Goal: Answer question/provide support: Share knowledge or assist other users

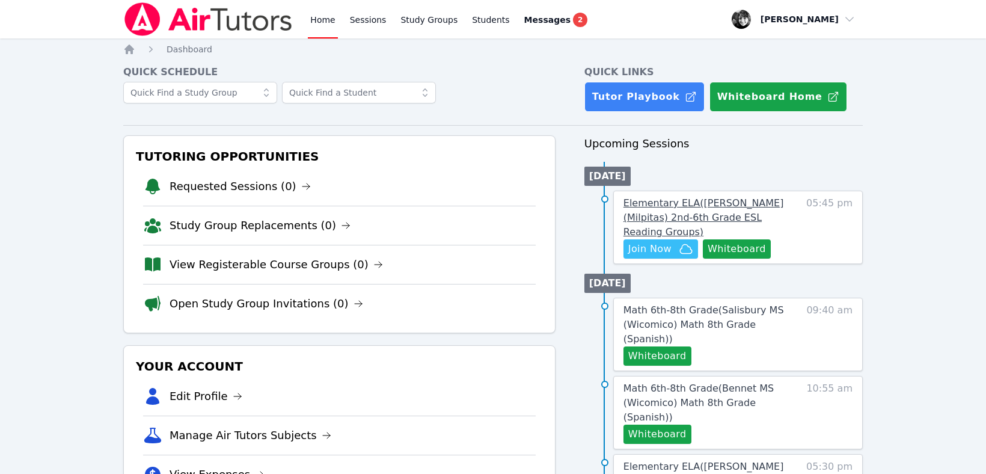
click at [691, 206] on span "Elementary ELA ( Randall (Milpitas) 2nd-6th Grade ESL Reading Groups )" at bounding box center [704, 217] width 161 height 40
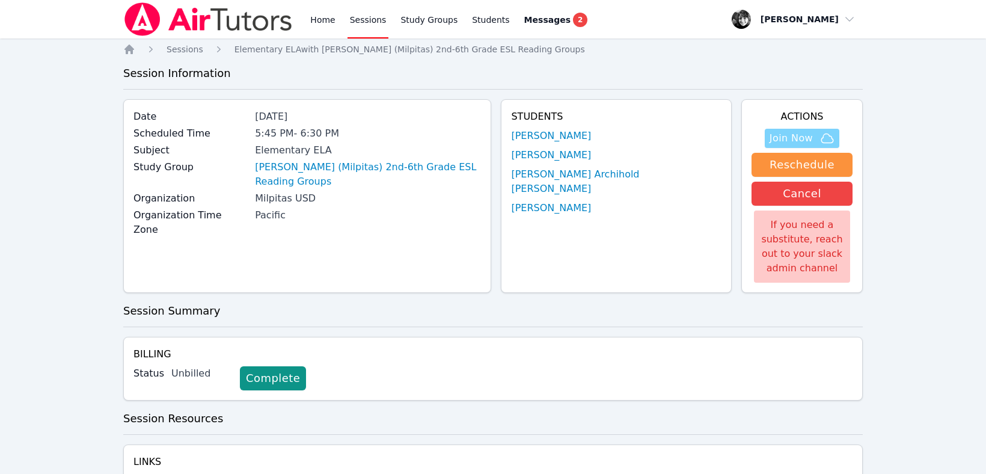
click at [813, 141] on span "Join Now" at bounding box center [802, 138] width 65 height 14
click at [319, 24] on link "Home" at bounding box center [322, 19] width 29 height 38
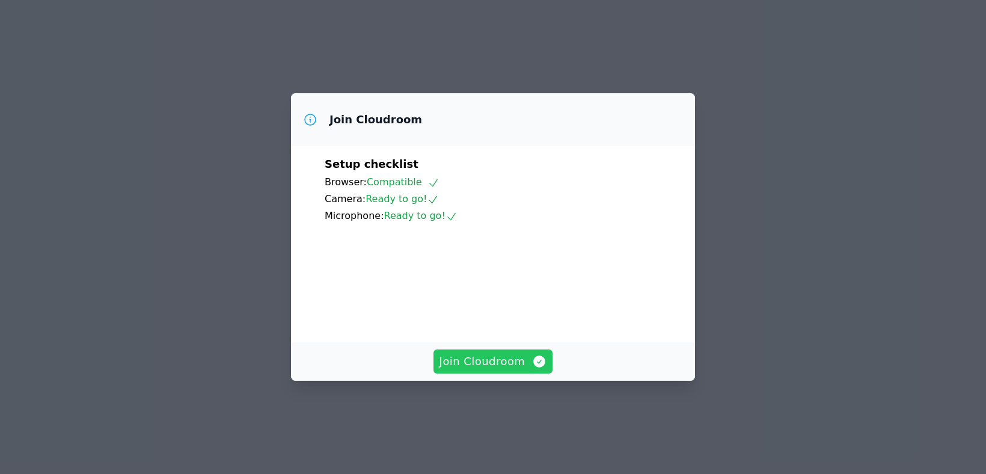
click at [508, 370] on span "Join Cloudroom" at bounding box center [494, 361] width 108 height 17
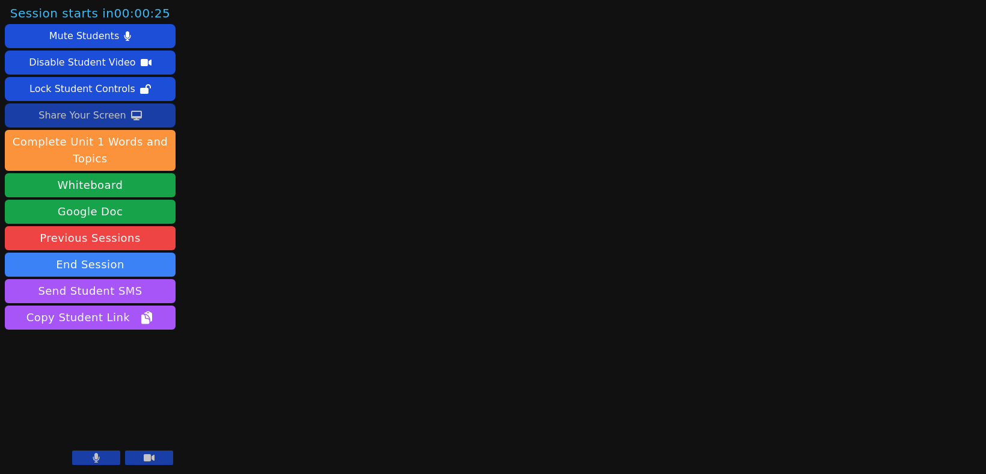
click at [98, 117] on div "Share Your Screen" at bounding box center [82, 115] width 88 height 19
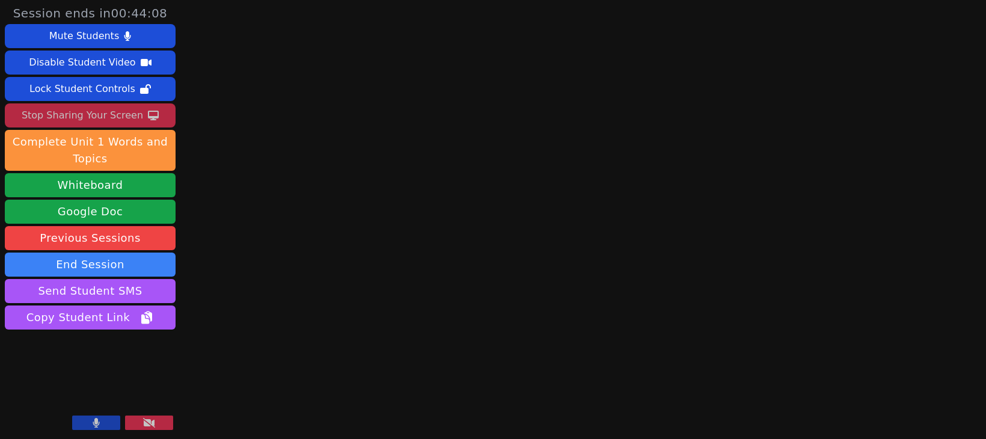
click at [95, 428] on button at bounding box center [96, 423] width 48 height 14
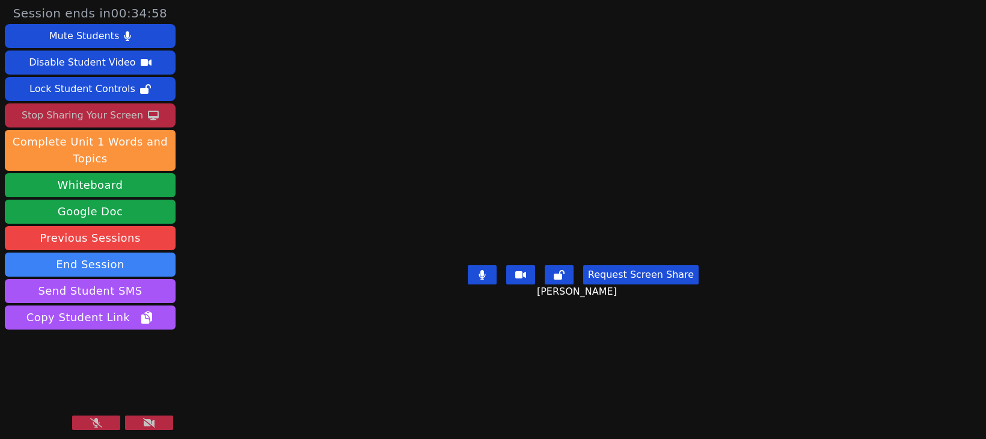
click at [245, 5] on div "Session ends in 00:34:58 Mute Students Disable Student Video Lock Student Contr…" at bounding box center [493, 219] width 986 height 439
click at [101, 425] on icon at bounding box center [96, 423] width 12 height 10
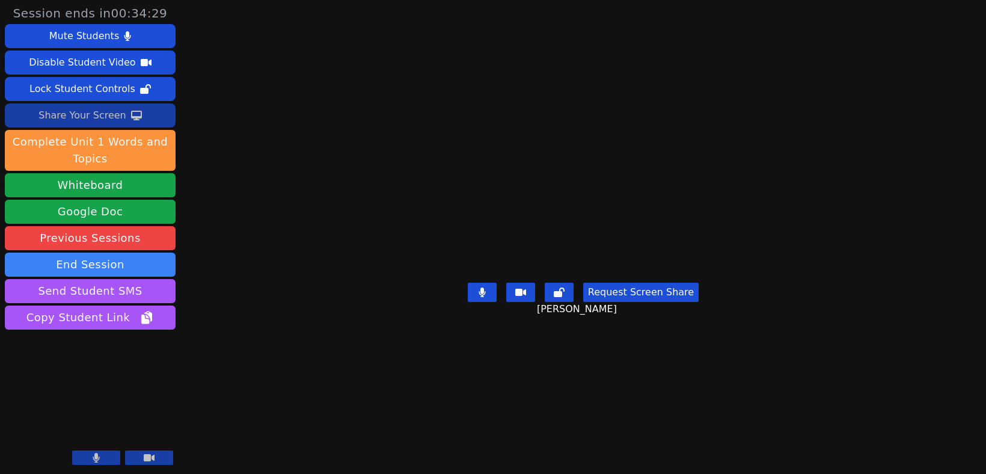
click at [162, 455] on button at bounding box center [149, 458] width 48 height 14
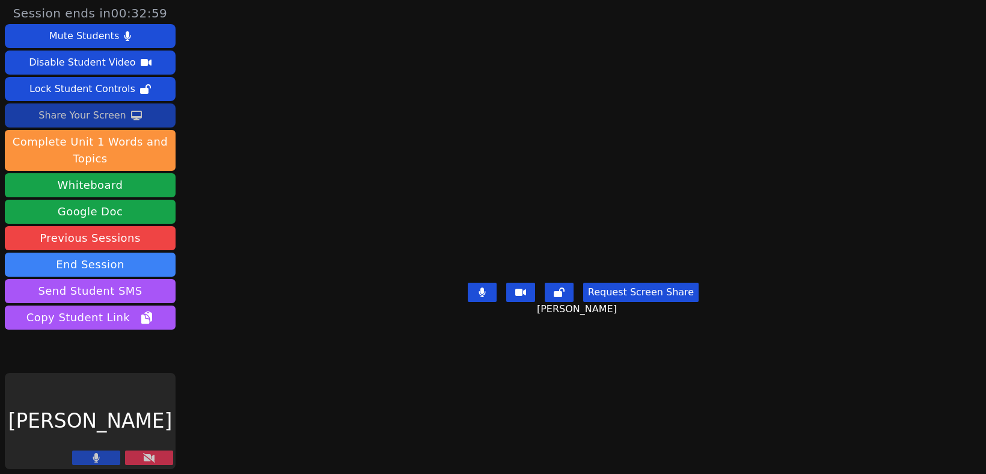
click at [141, 462] on button at bounding box center [149, 458] width 48 height 14
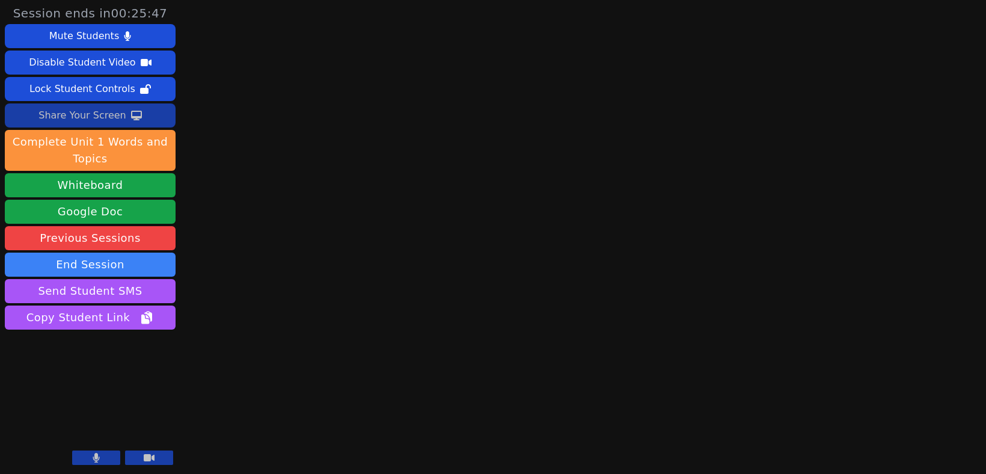
click at [99, 118] on div "Share Your Screen" at bounding box center [82, 115] width 88 height 19
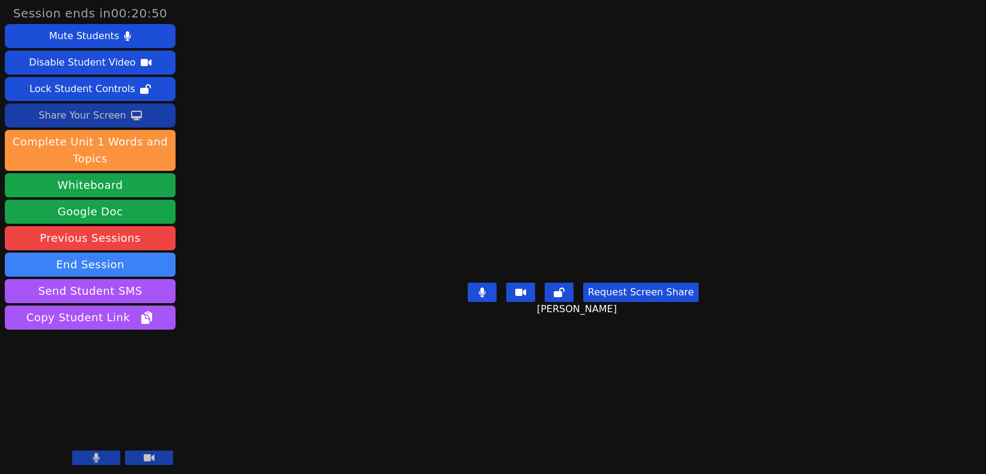
click at [92, 111] on div "Share Your Screen" at bounding box center [82, 115] width 88 height 19
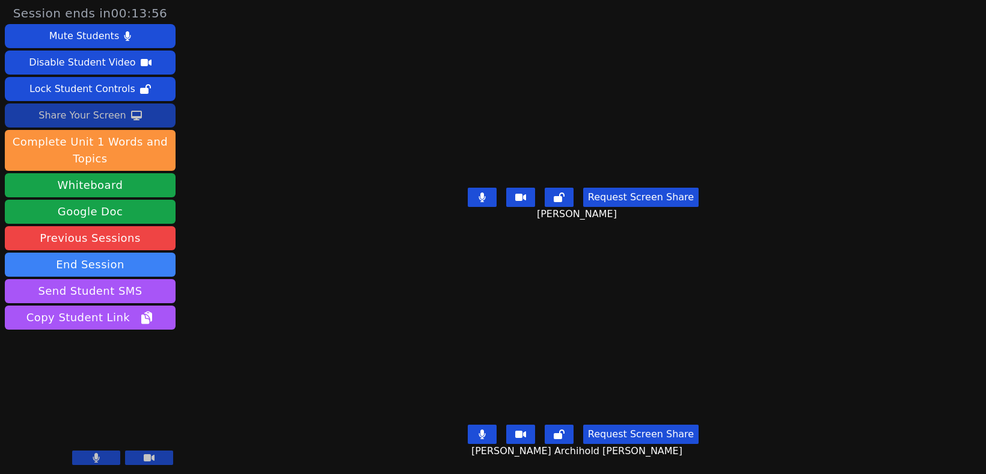
click at [82, 120] on div "Share Your Screen" at bounding box center [82, 115] width 88 height 19
click at [85, 117] on div "Share Your Screen" at bounding box center [82, 115] width 88 height 19
click at [73, 115] on div "Share Your Screen" at bounding box center [82, 115] width 88 height 19
click at [121, 262] on button "End Session" at bounding box center [90, 265] width 171 height 24
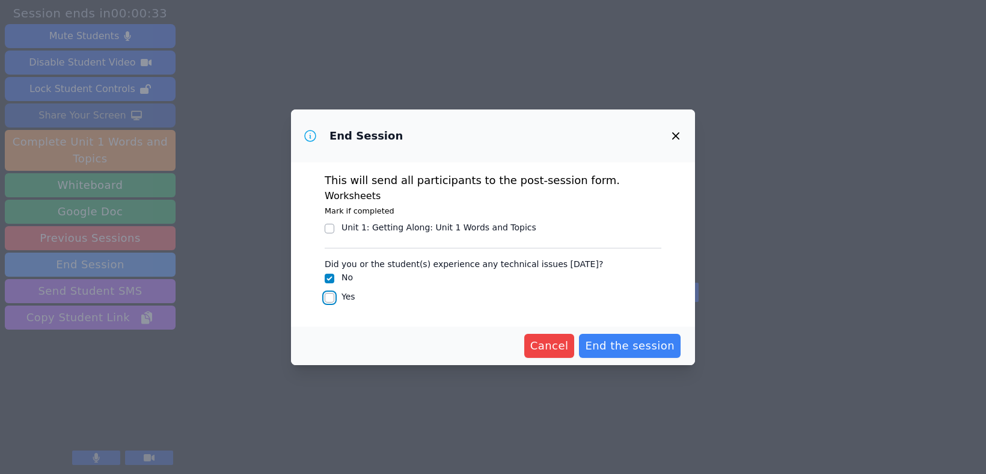
click at [330, 298] on input "Yes" at bounding box center [330, 298] width 10 height 10
checkbox input "true"
checkbox input "false"
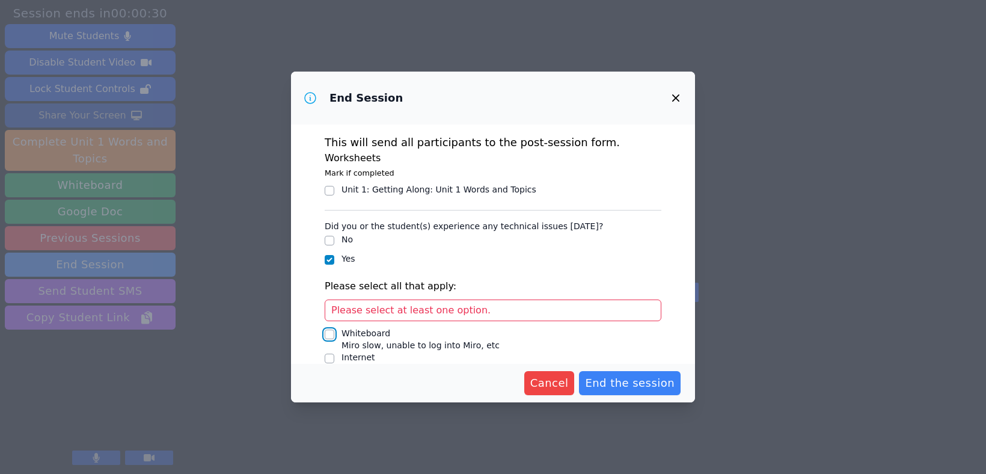
click at [333, 335] on input "Whiteboard Miro slow, unable to log into Miro, etc" at bounding box center [330, 335] width 10 height 10
checkbox input "true"
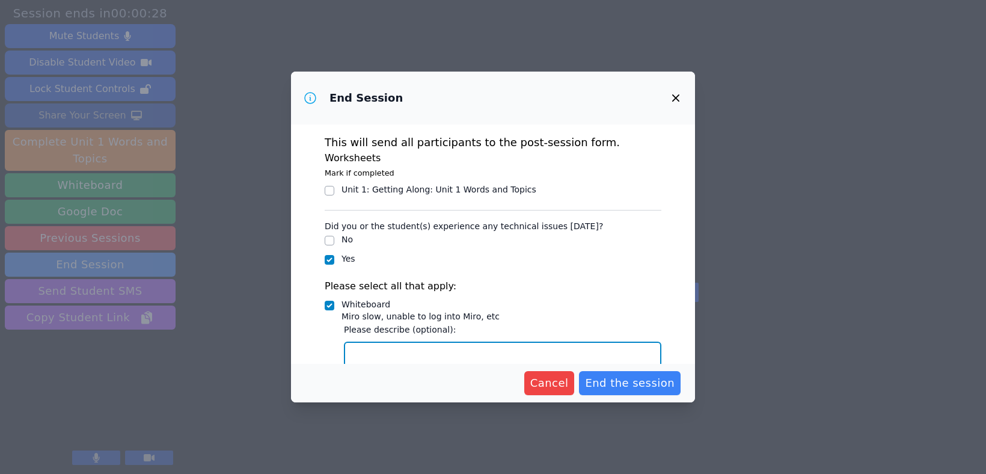
click at [395, 354] on textarea "Whiteboard Miro slow, unable to log into Miro, etc" at bounding box center [503, 360] width 318 height 36
